Goal: Task Accomplishment & Management: Manage account settings

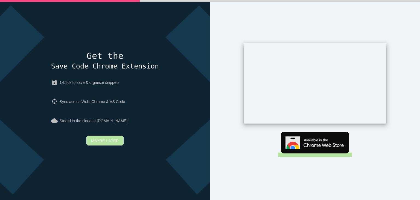
click at [119, 141] on link "Maybe later" at bounding box center [104, 140] width 37 height 10
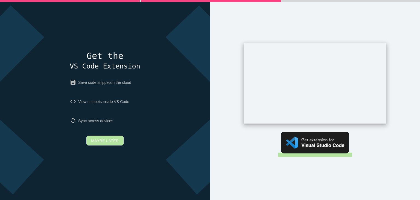
click at [105, 143] on link "Maybe later" at bounding box center [104, 140] width 37 height 10
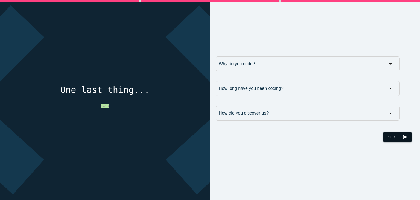
click at [391, 136] on button "Next send" at bounding box center [397, 137] width 28 height 10
click at [249, 90] on input "How long have you been coding?" at bounding box center [308, 88] width 184 height 15
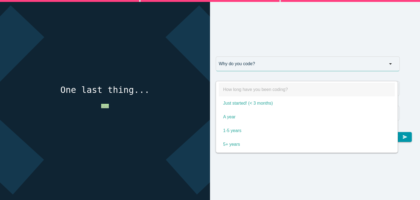
click at [245, 66] on input "Why do you code?" at bounding box center [308, 63] width 184 height 15
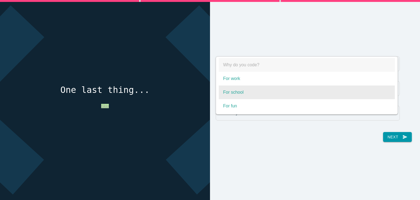
click at [244, 92] on span "For school" at bounding box center [307, 92] width 176 height 14
select select "For school"
type input "For school"
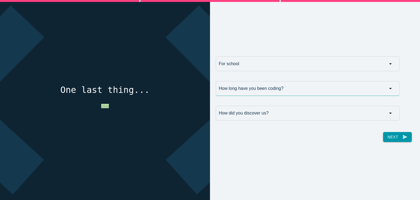
click at [248, 88] on input "How long have you been coding?" at bounding box center [308, 88] width 184 height 15
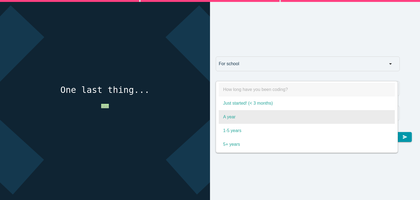
click at [257, 113] on span "A year" at bounding box center [307, 117] width 176 height 14
select select "A year"
type input "A year"
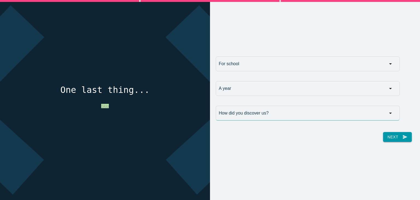
click at [272, 113] on input "How did you discover us?" at bounding box center [308, 113] width 184 height 15
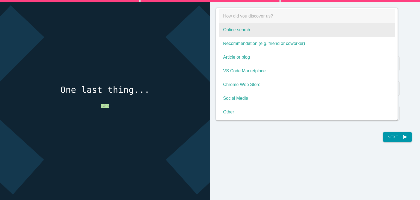
click at [273, 30] on span "Online search" at bounding box center [307, 30] width 176 height 14
select select "Online search"
type input "Online search"
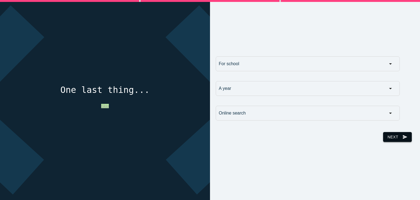
click at [397, 136] on button "Next send" at bounding box center [397, 137] width 28 height 10
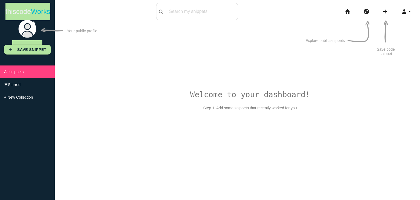
click at [28, 25] on img at bounding box center [27, 28] width 19 height 19
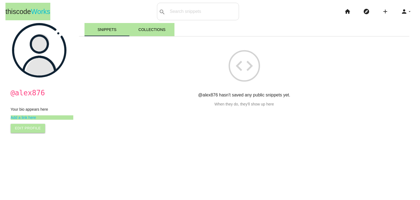
click at [18, 120] on link "Add a link here" at bounding box center [42, 117] width 63 height 4
click at [29, 118] on link "Add a link here" at bounding box center [42, 117] width 63 height 4
click at [24, 129] on link "Edit Profile" at bounding box center [28, 128] width 35 height 9
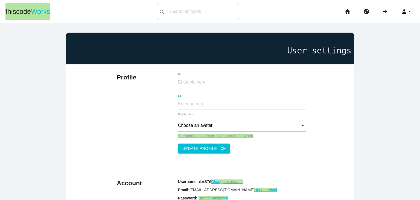
click at [235, 104] on input "URL" at bounding box center [242, 104] width 128 height 12
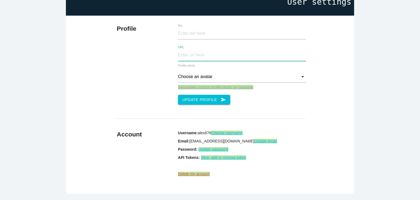
scroll to position [55, 0]
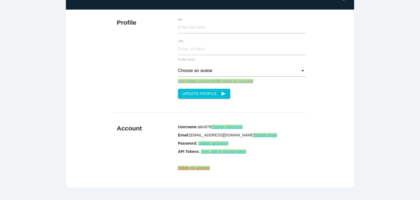
click at [311, 108] on div "Profile Bio URL Choose an avatar Choose an avatar Robot Sad ghost Scary ghost J…" at bounding box center [210, 99] width 288 height 178
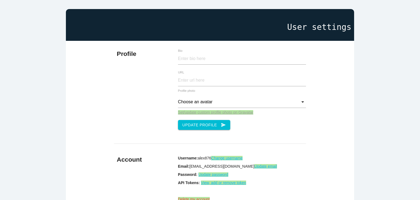
scroll to position [0, 0]
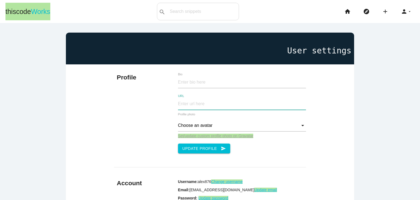
click at [191, 104] on input "URL" at bounding box center [242, 104] width 128 height 12
paste input "https://papyrus.uservoice.com/forums/177239-general/suggestions/50534256-why-is…"
type input "https://papyrus.uservoice.com/forums/177239-general/suggestions/50534256-why-is…"
paste input "https://alpharive.com/erp-development"
type input "https://alpharive.com/erp-development"
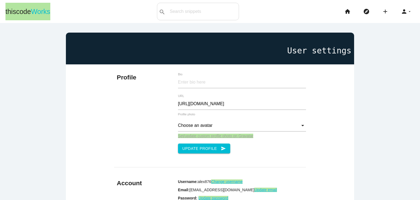
click at [318, 140] on div "Profile Bio https://alpharive.com/erp-development URL Choose an avatar Choose a…" at bounding box center [210, 153] width 288 height 178
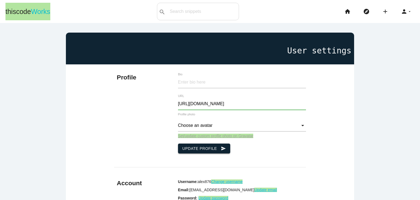
click at [197, 148] on button "Update Profile send" at bounding box center [204, 148] width 53 height 10
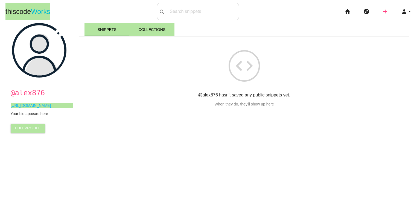
click at [383, 12] on icon "add" at bounding box center [385, 12] width 7 height 18
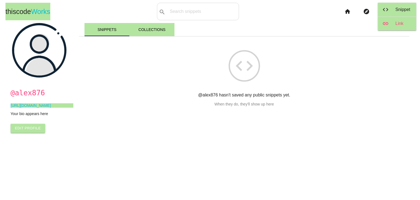
click at [392, 24] on link "link Link" at bounding box center [397, 24] width 38 height 14
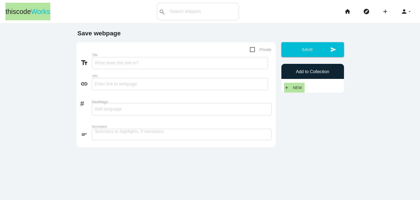
click at [346, 115] on main "Save webpage Private text_fields Title link URL # Hashtags short_text Descripti…" at bounding box center [210, 123] width 420 height 200
click at [380, 37] on main "Save webpage Private text_fields Title link URL # Hashtags short_text Descripti…" at bounding box center [210, 123] width 420 height 200
click at [37, 14] on span "Works" at bounding box center [40, 12] width 19 height 8
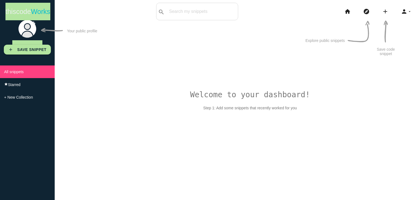
click at [26, 29] on img at bounding box center [27, 28] width 19 height 19
